Goal: Information Seeking & Learning: Understand process/instructions

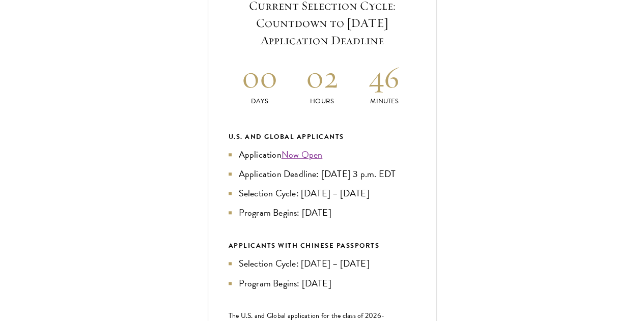
scroll to position [700, 0]
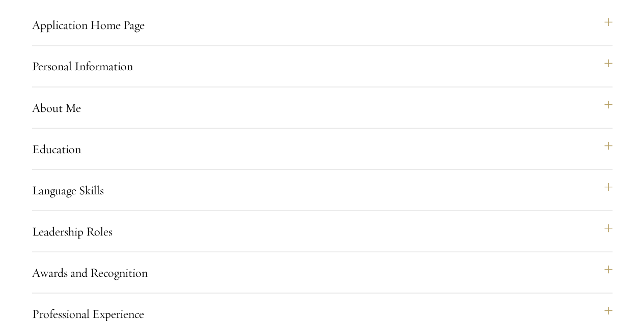
scroll to position [988, 0]
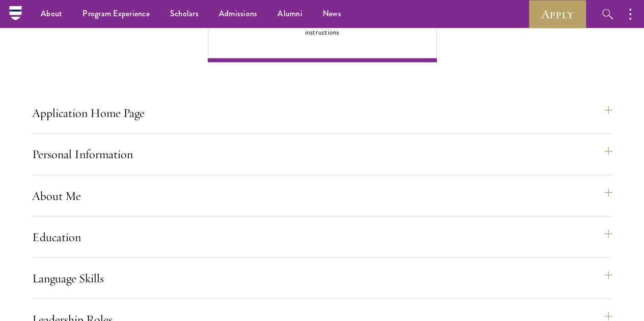
scroll to position [790, 0]
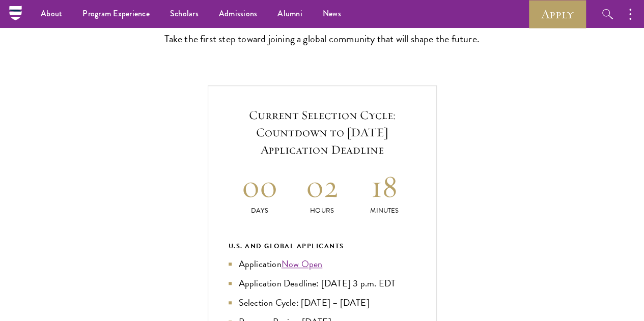
scroll to position [0, 0]
